Goal: Task Accomplishment & Management: Complete application form

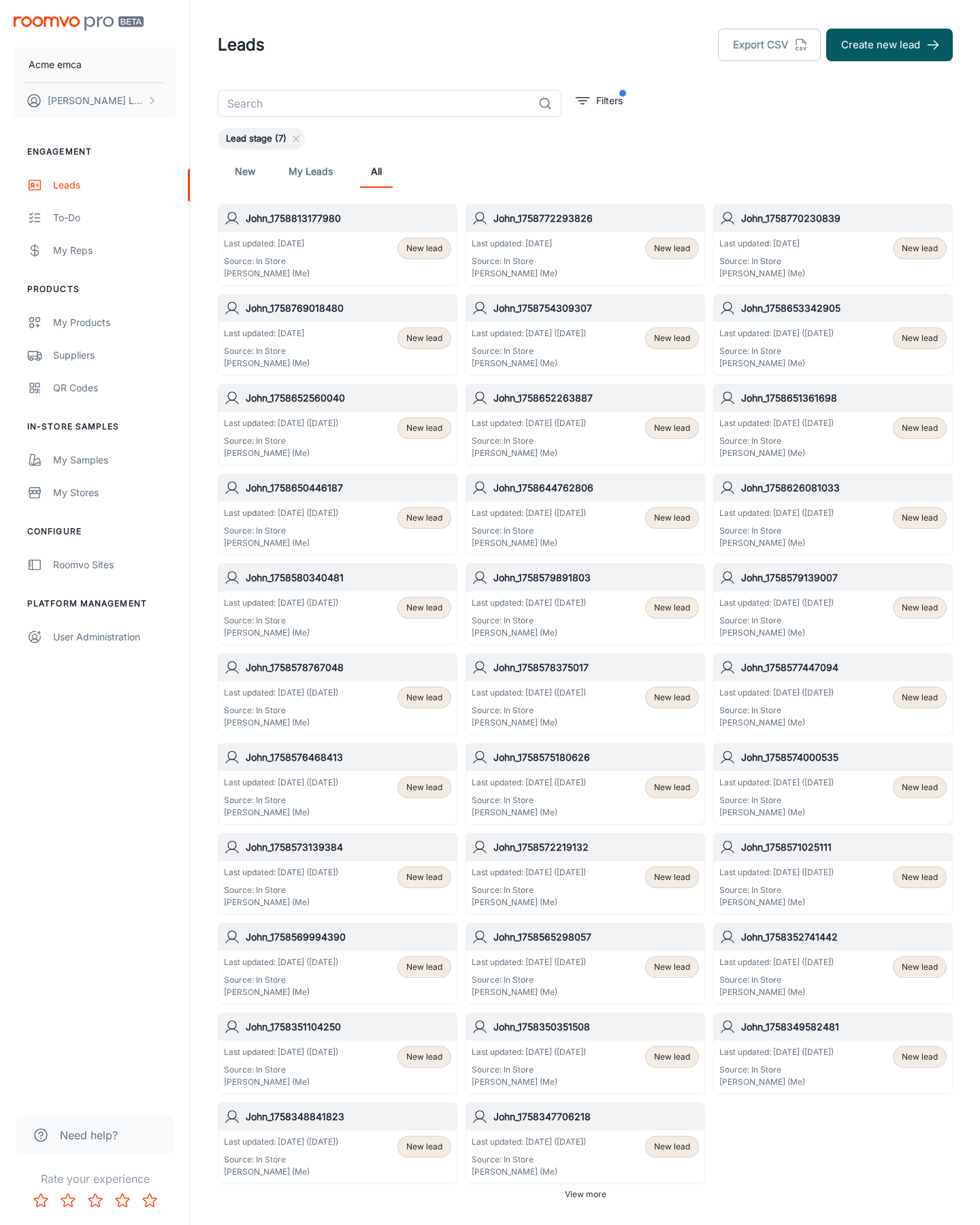
click at [889, 45] on button "Create new lead" at bounding box center [889, 45] width 127 height 32
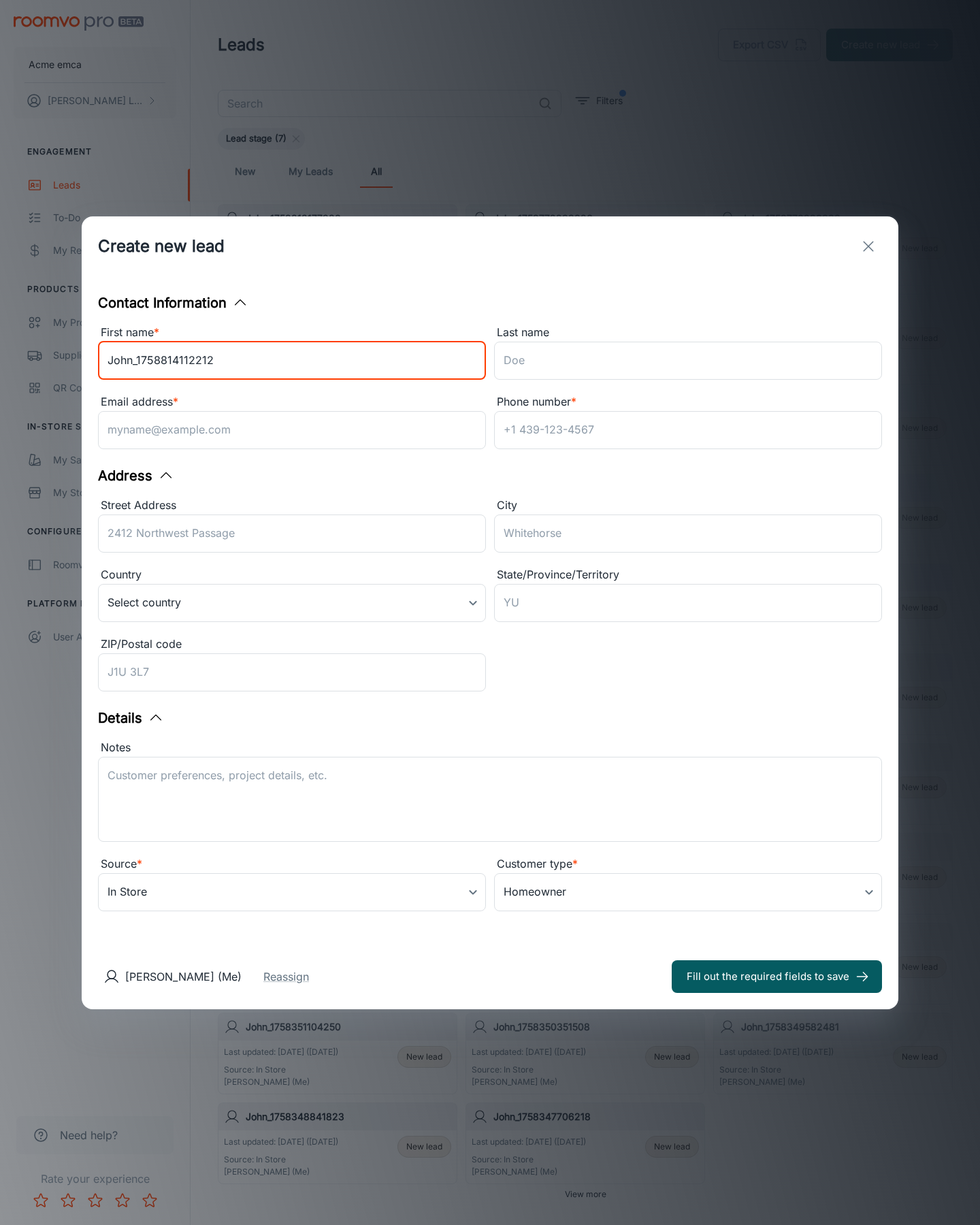
type input "John_1758814112212"
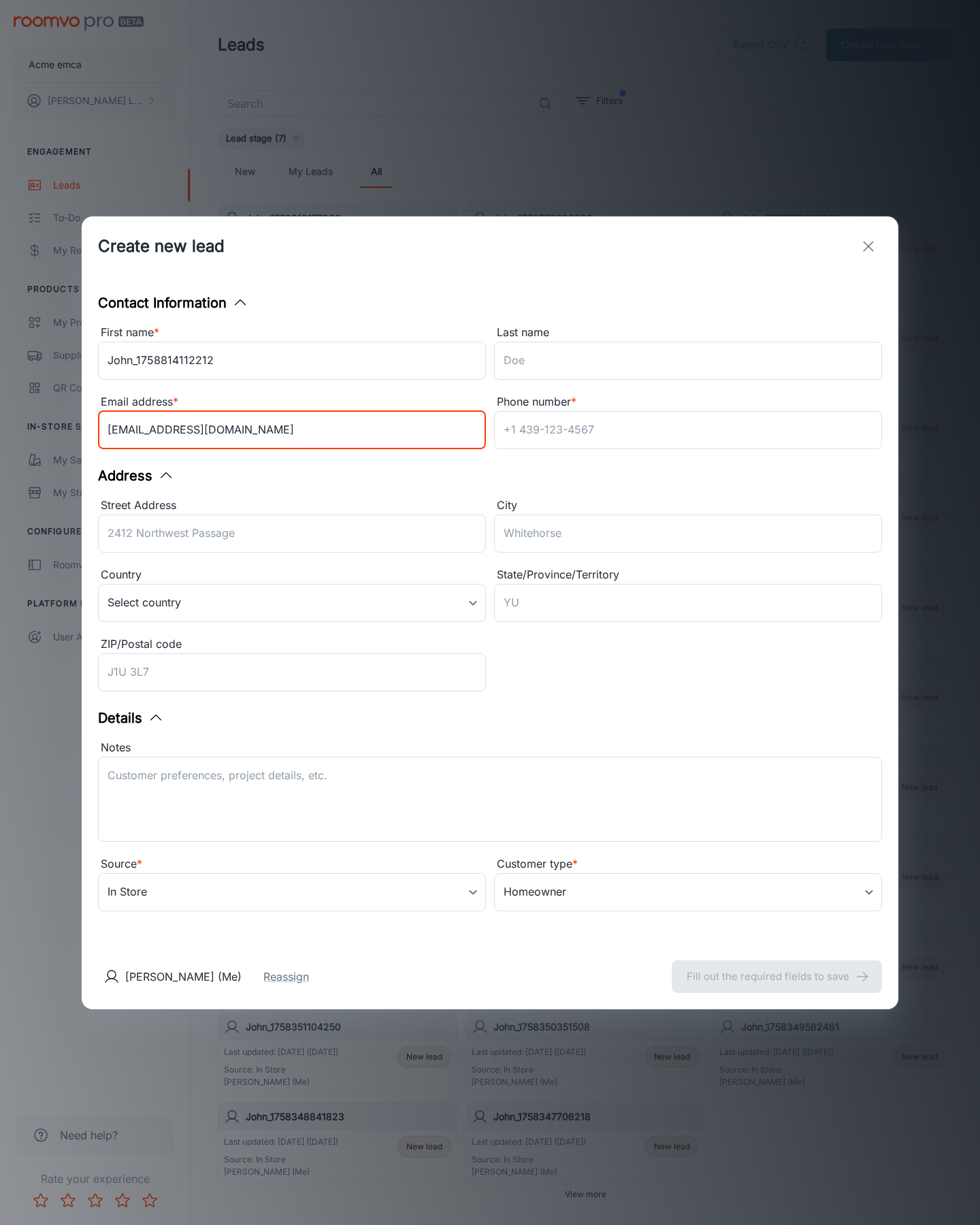
type input "[EMAIL_ADDRESS][DOMAIN_NAME]"
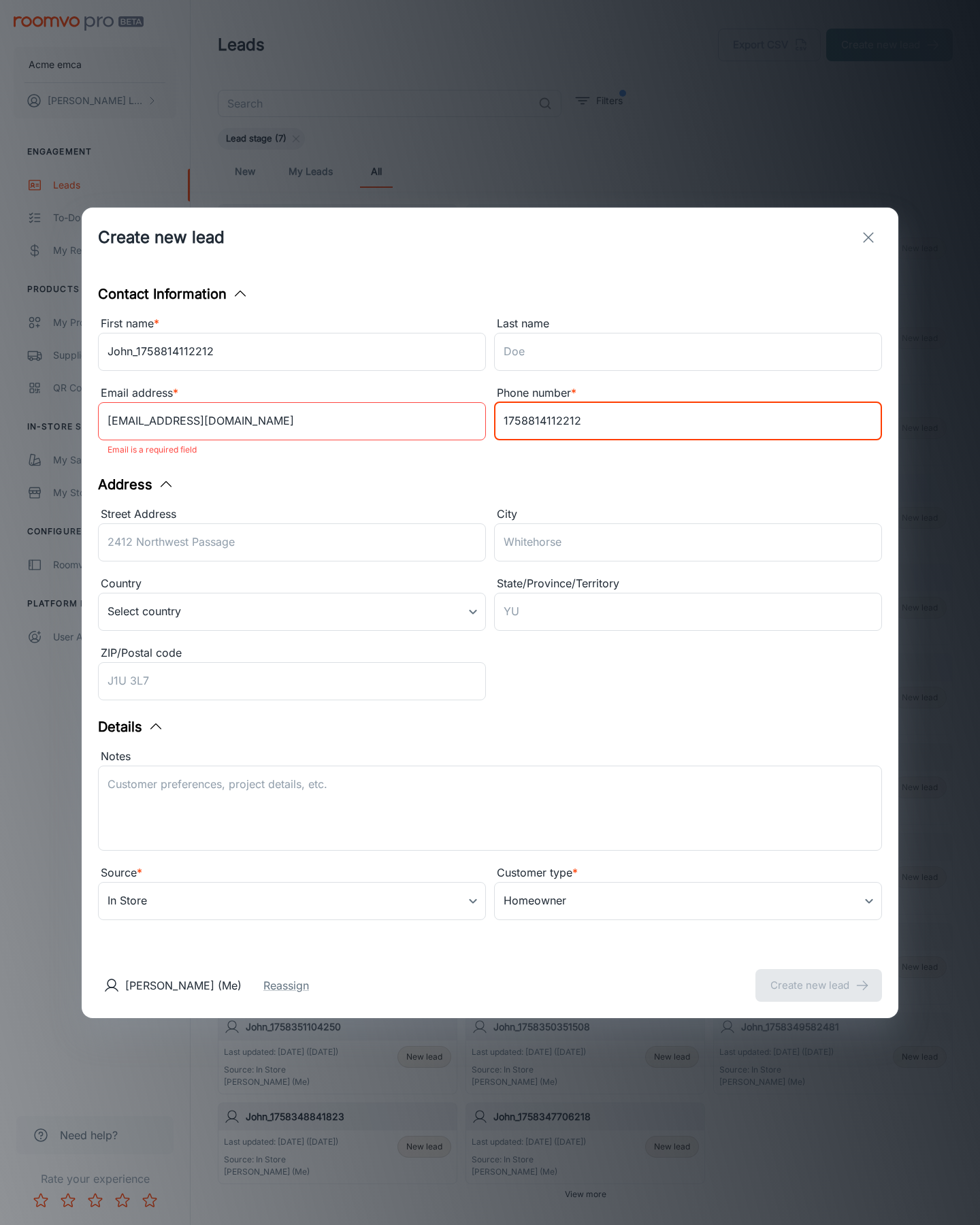
type input "1758814112212"
click at [819, 976] on button "Create new lead" at bounding box center [819, 985] width 127 height 32
